Goal: Transaction & Acquisition: Purchase product/service

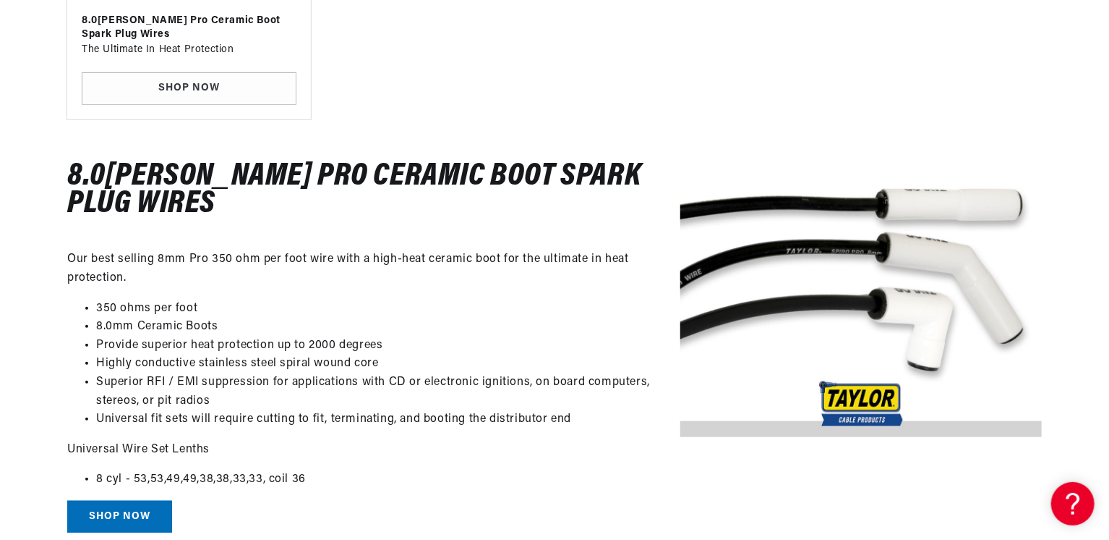
scroll to position [0, 32]
click at [140, 514] on link "Shop Now" at bounding box center [119, 516] width 105 height 33
click at [229, 90] on link "SHOP NOW" at bounding box center [189, 88] width 215 height 33
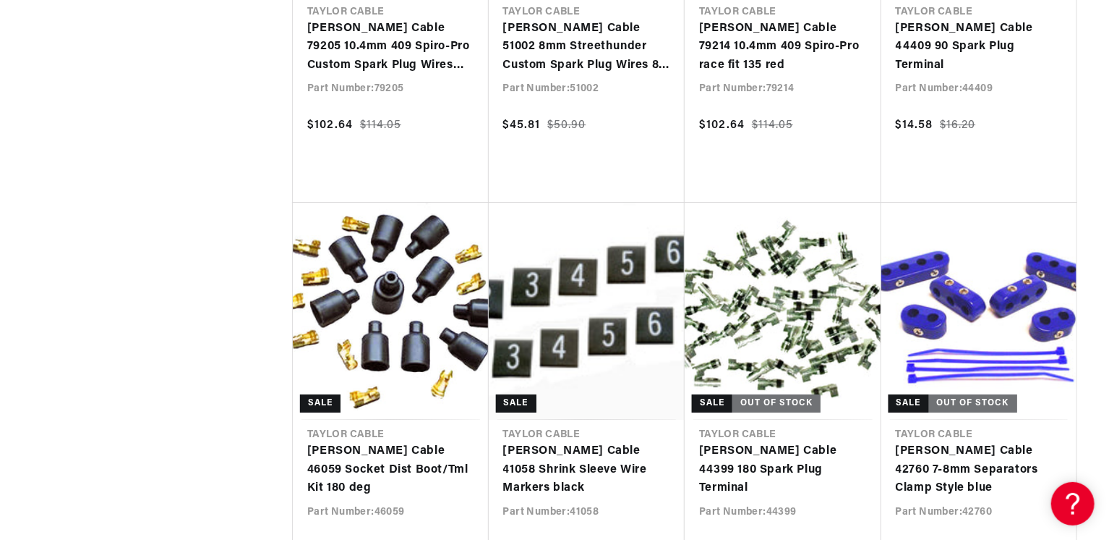
scroll to position [0, 1546]
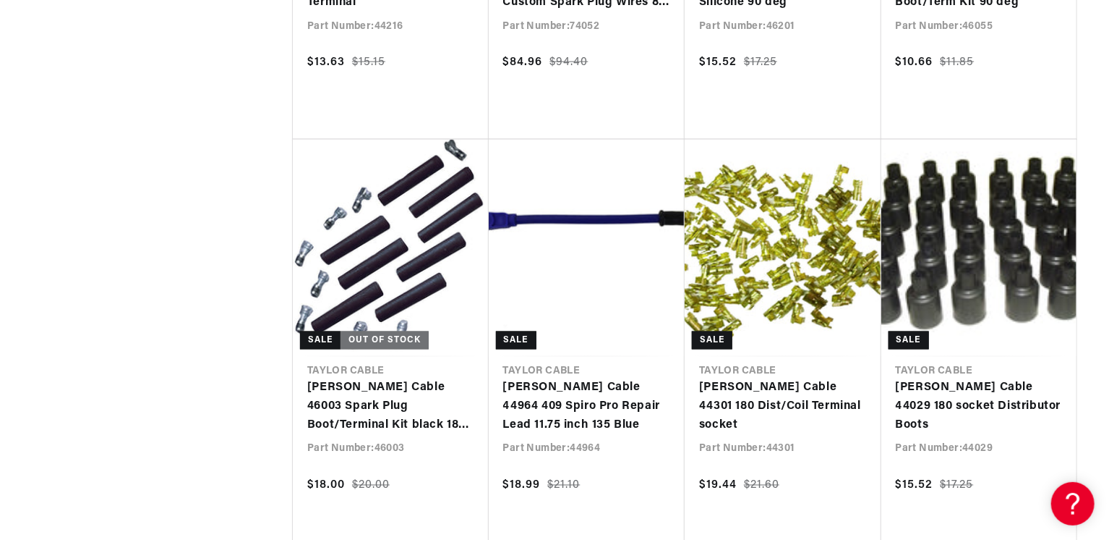
scroll to position [0, 1546]
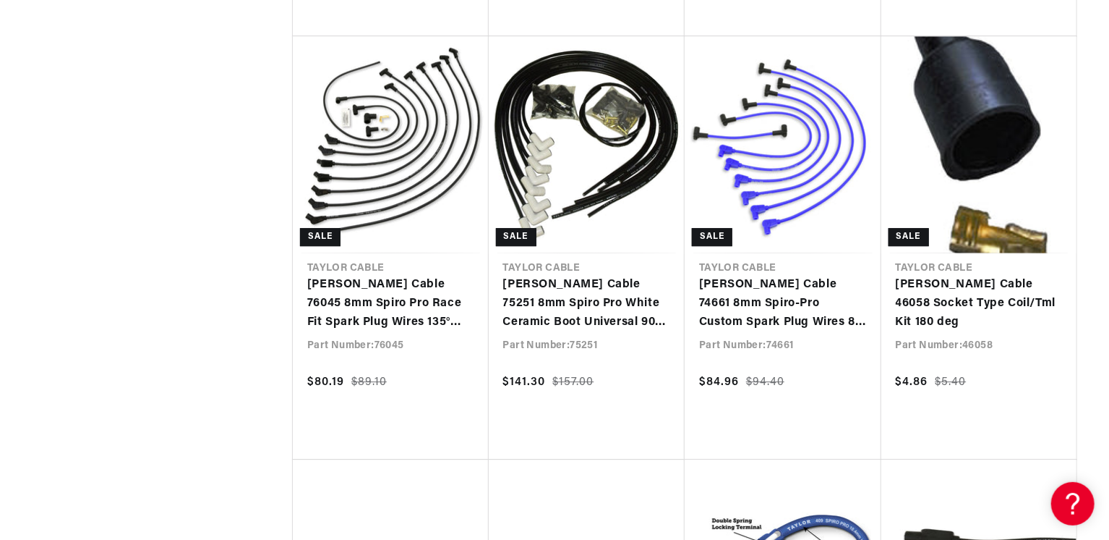
scroll to position [4831, 0]
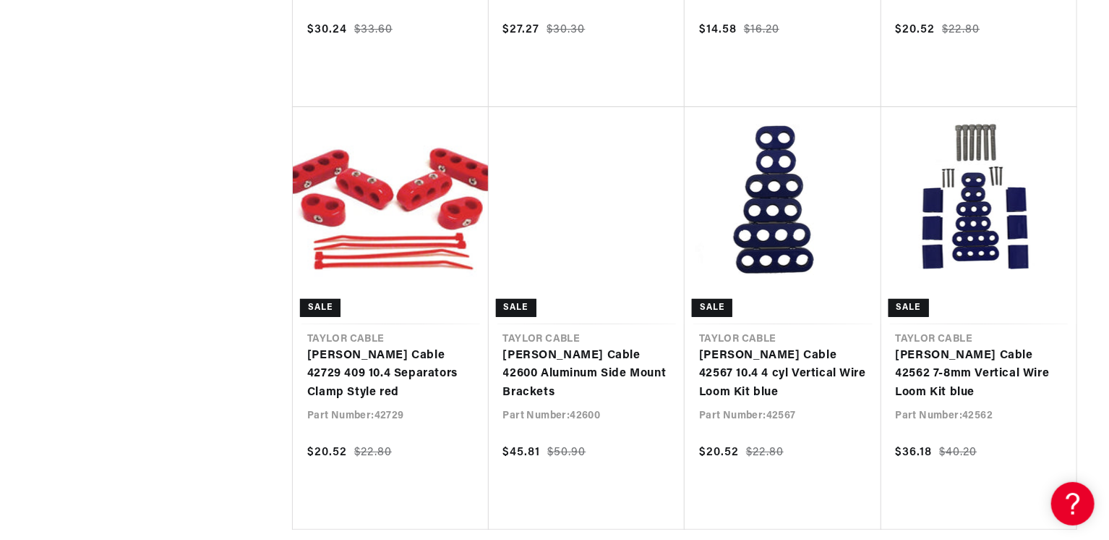
scroll to position [14001, 0]
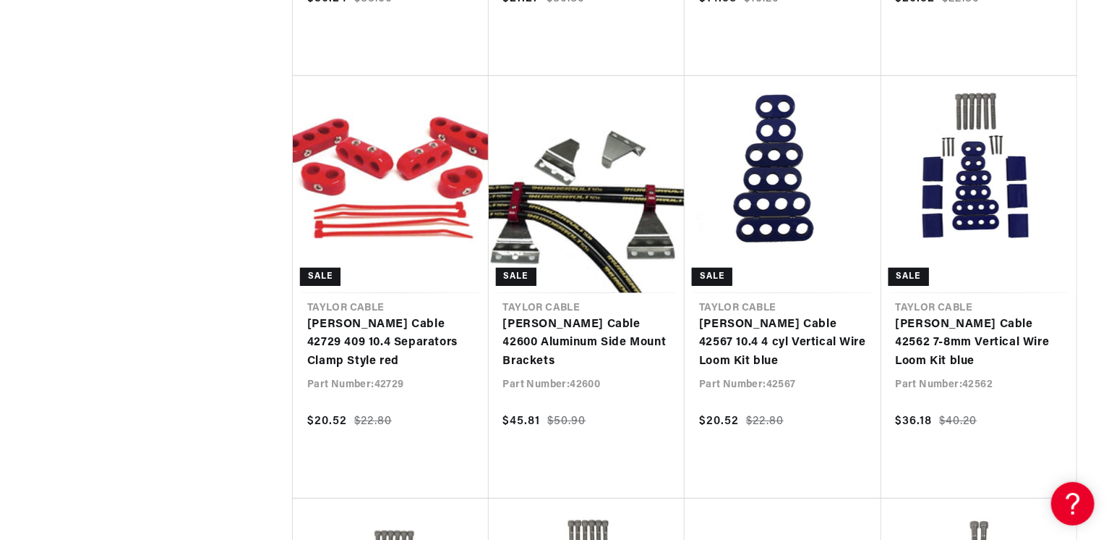
scroll to position [14030, 0]
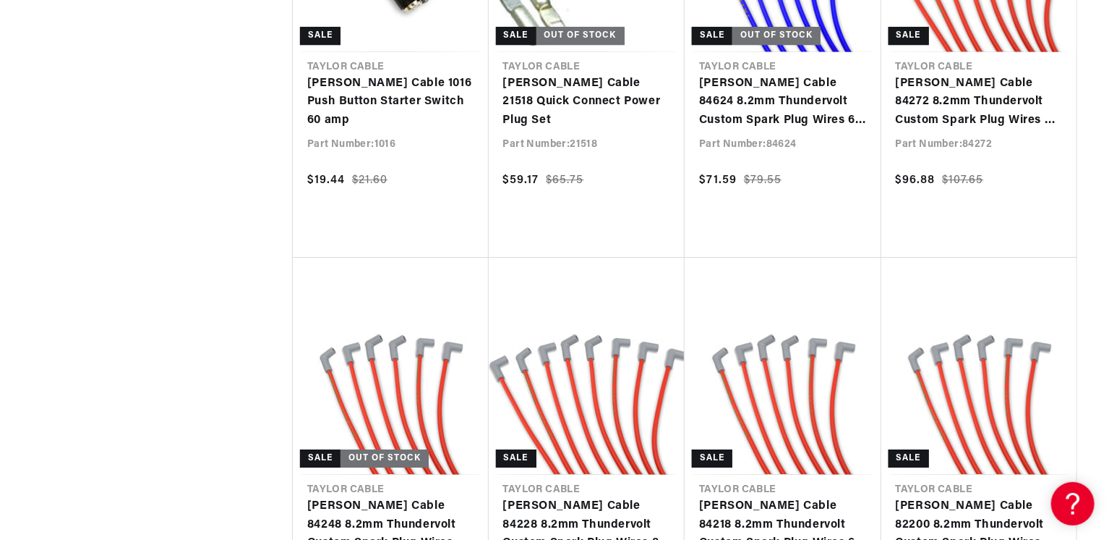
scroll to position [0, 1476]
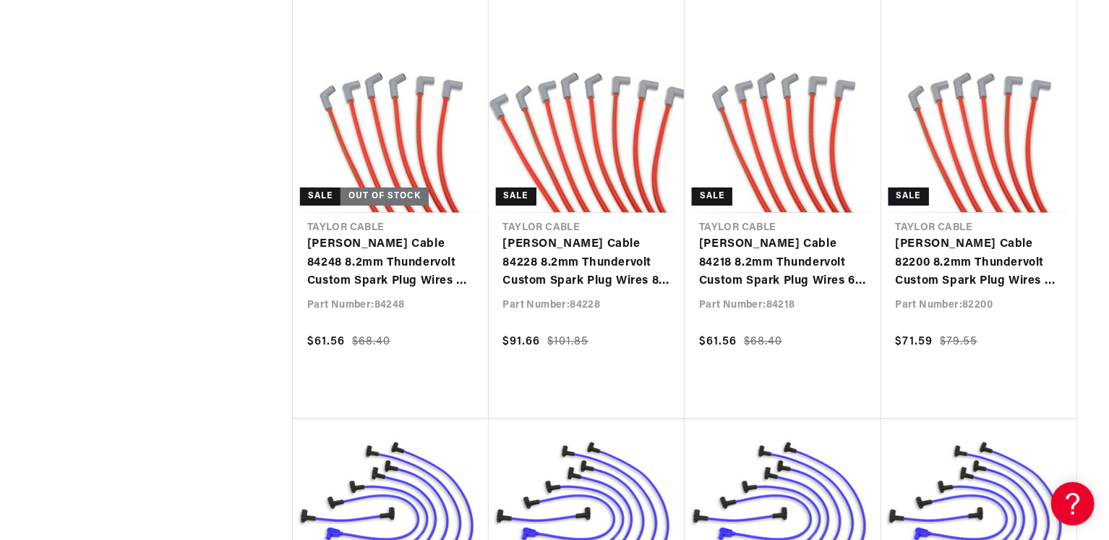
scroll to position [0, 1546]
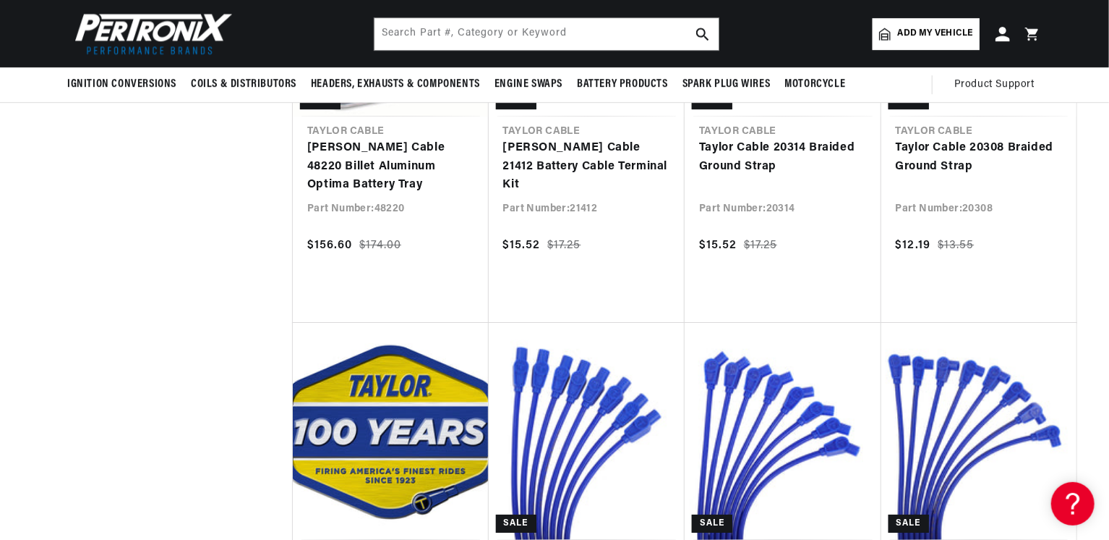
scroll to position [0, 3]
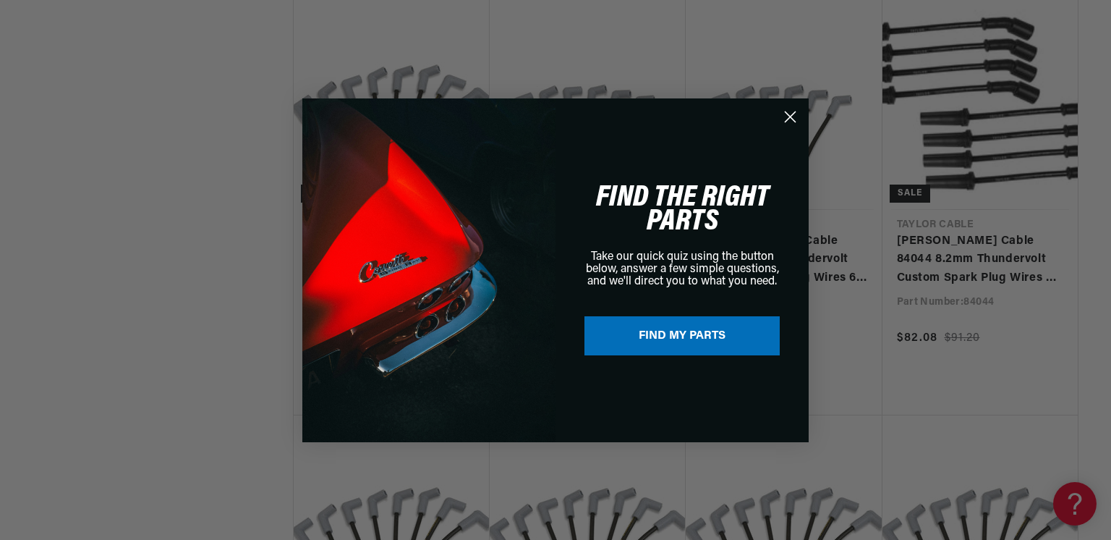
click at [791, 122] on circle "Close dialog" at bounding box center [790, 116] width 24 height 24
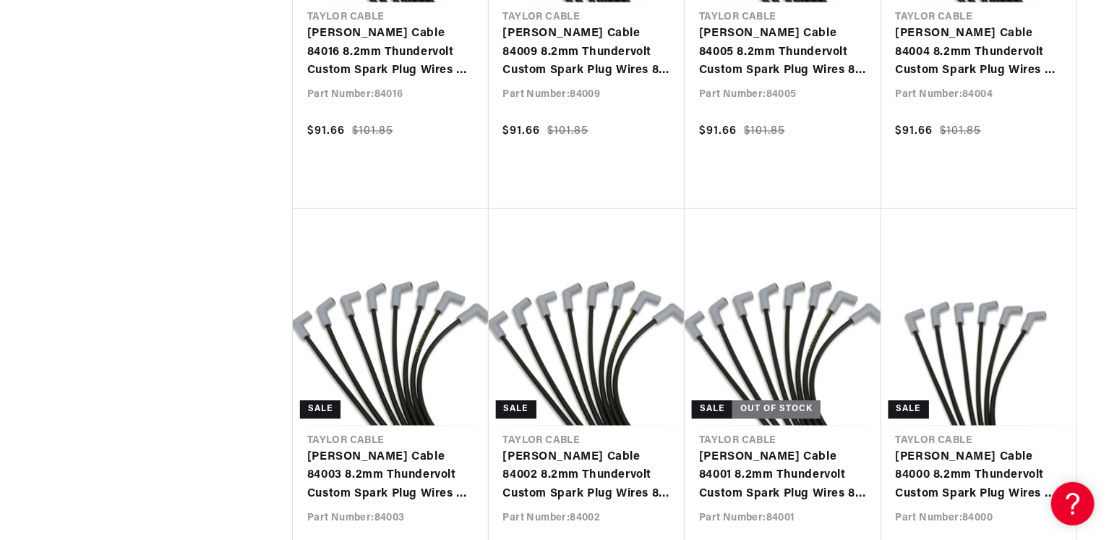
drag, startPoint x: 1108, startPoint y: 17, endPoint x: 1107, endPoint y: 4, distance: 13.8
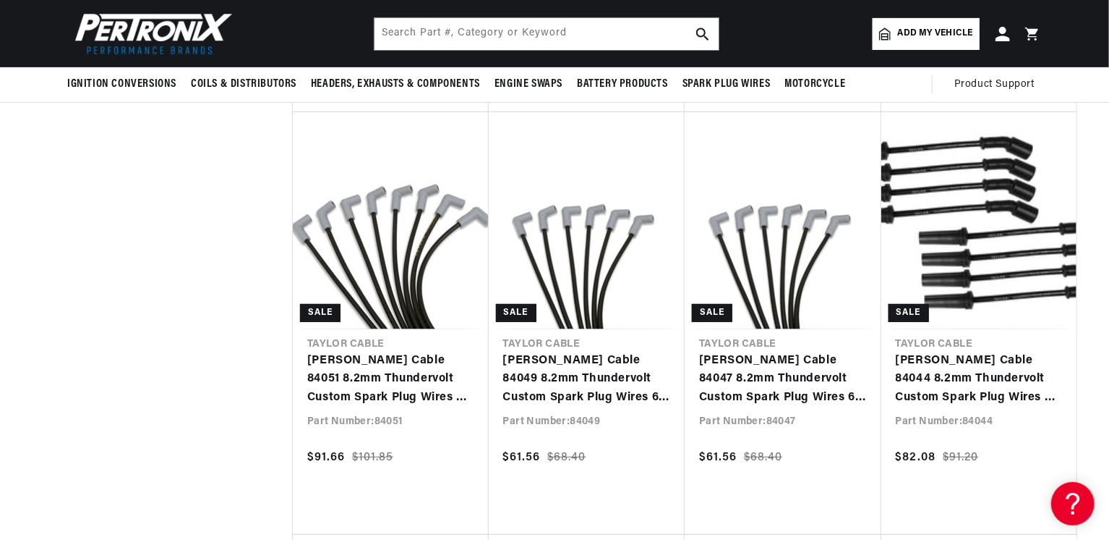
scroll to position [0, 1546]
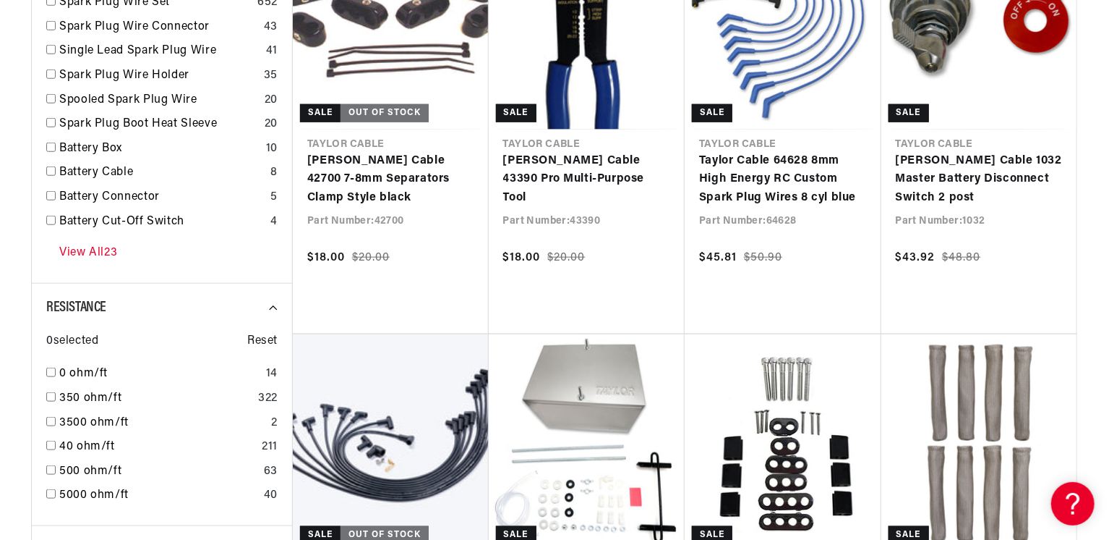
scroll to position [0, 32]
click at [101, 255] on link "View All 23" at bounding box center [88, 253] width 58 height 19
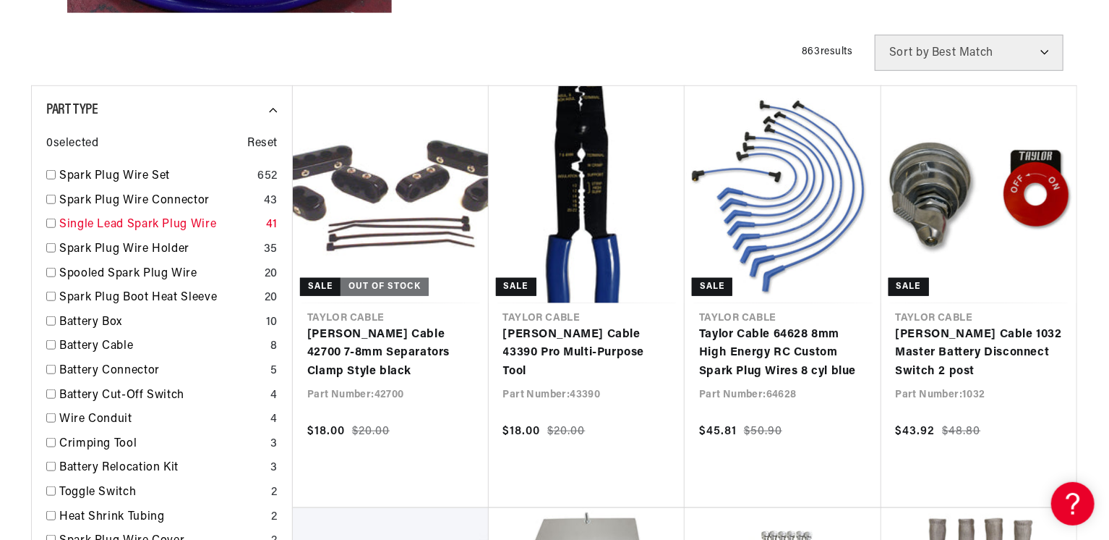
scroll to position [0, 0]
click at [200, 222] on link "Single Lead Spark Plug Wire" at bounding box center [159, 225] width 201 height 19
checkbox input "true"
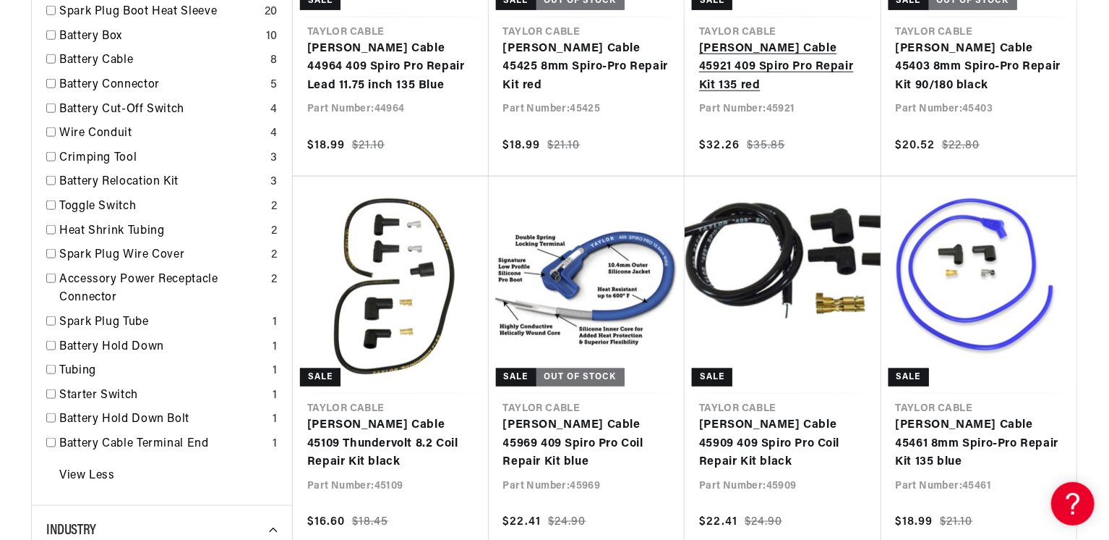
scroll to position [0, 773]
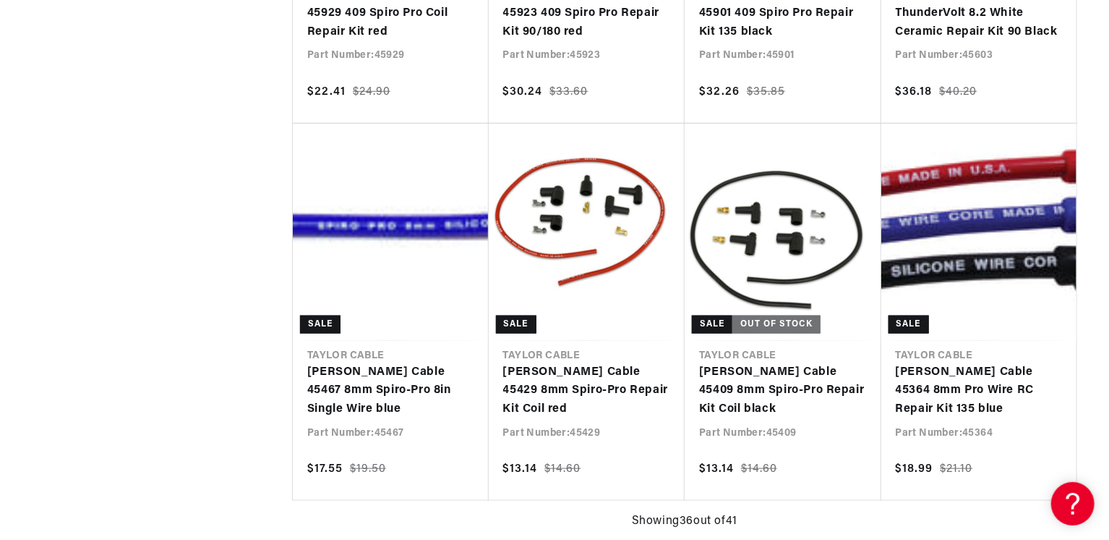
scroll to position [3471, 0]
